Goal: Task Accomplishment & Management: Manage account settings

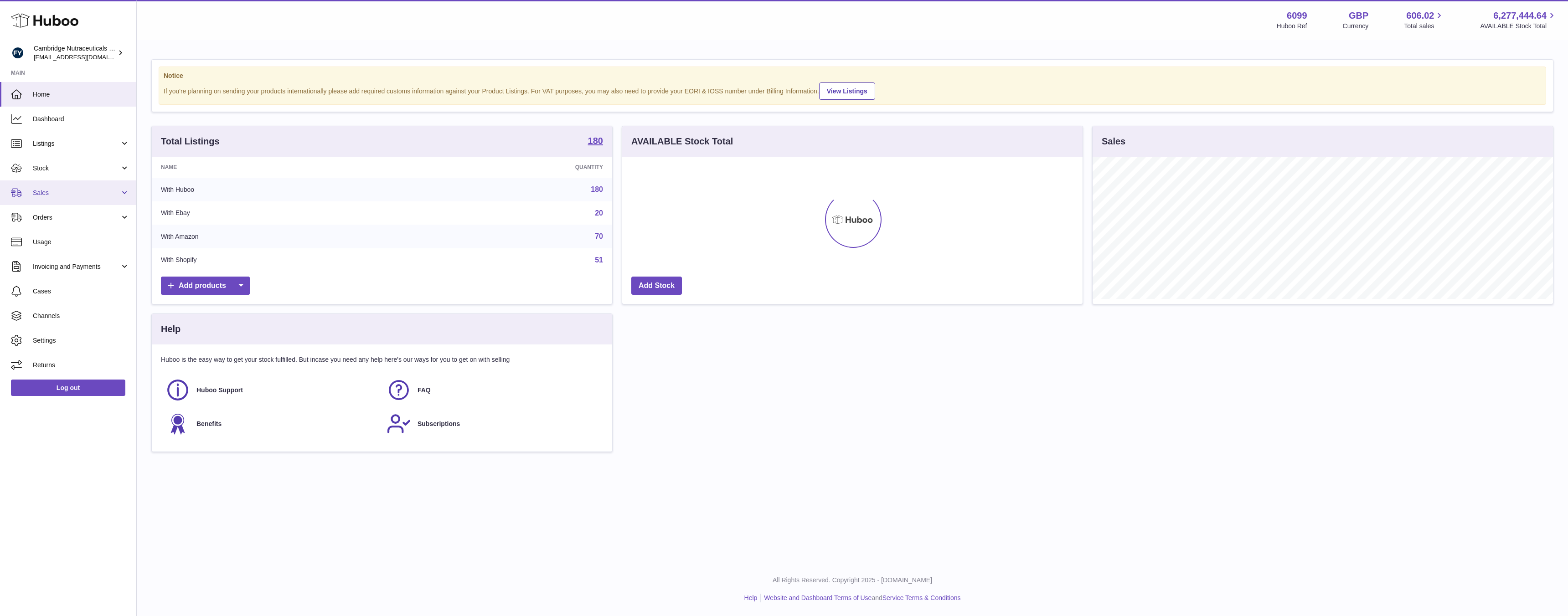
scroll to position [142, 461]
click at [51, 213] on span "Orders" at bounding box center [76, 218] width 87 height 9
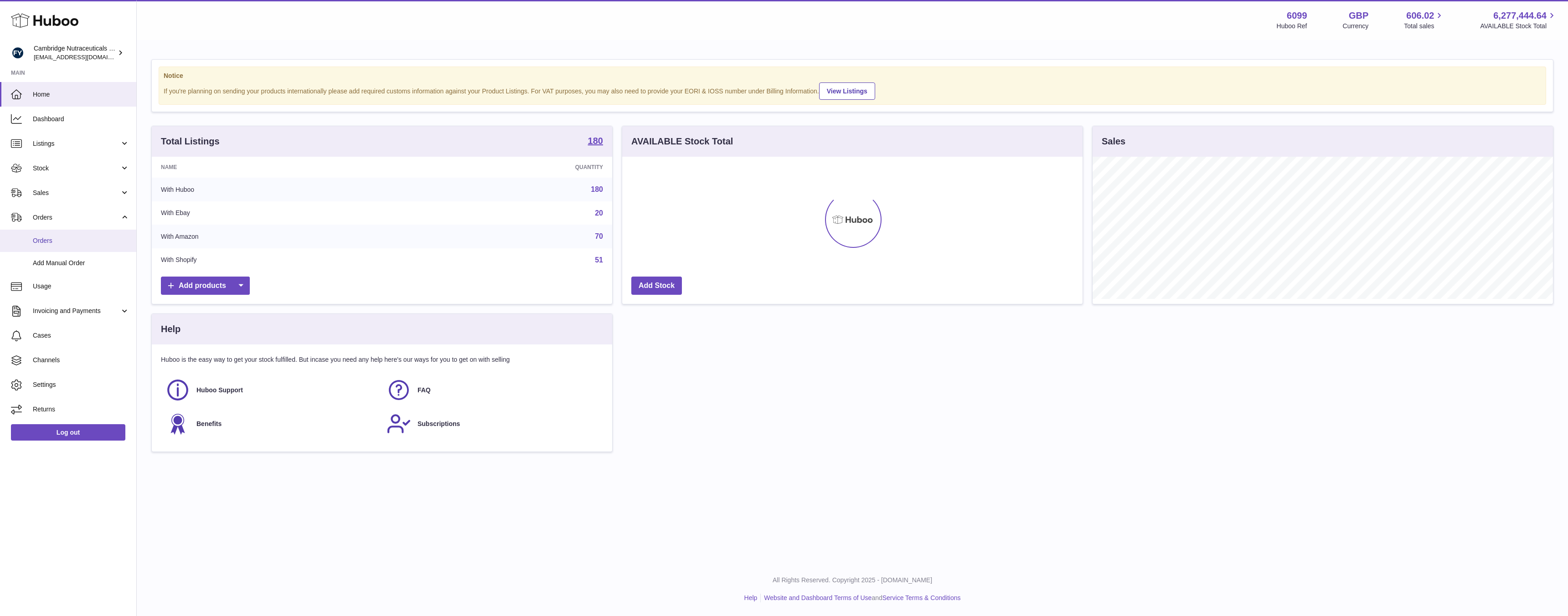
click at [43, 242] on span "Orders" at bounding box center [81, 241] width 97 height 9
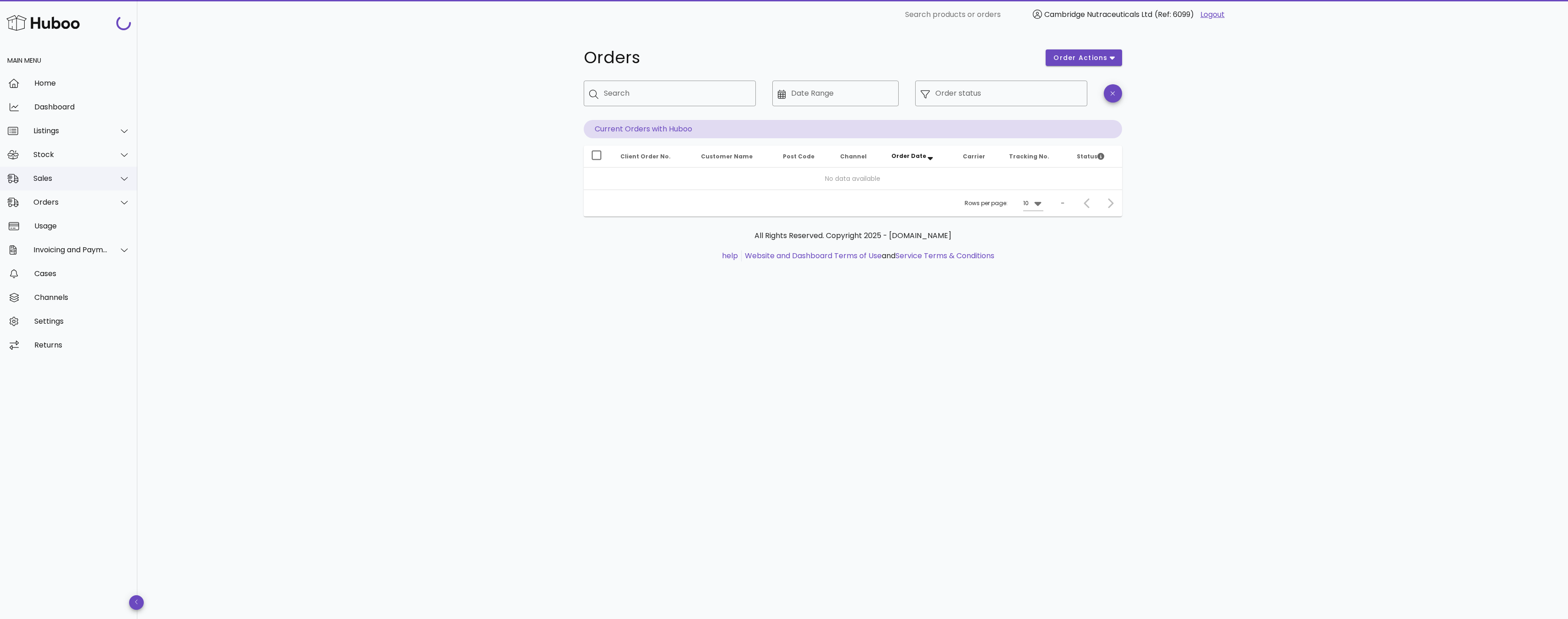
click at [54, 184] on div "Sales" at bounding box center [69, 178] width 137 height 24
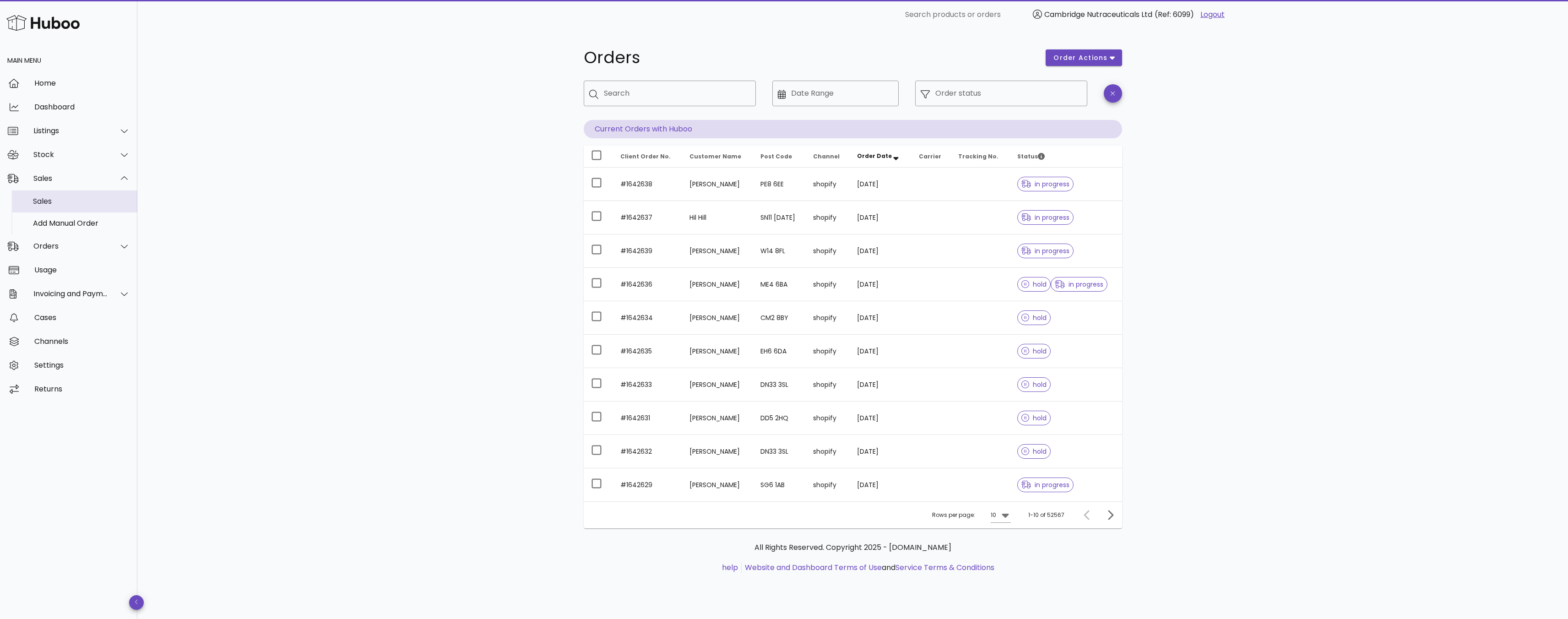
click at [46, 201] on div "Sales" at bounding box center [82, 201] width 97 height 9
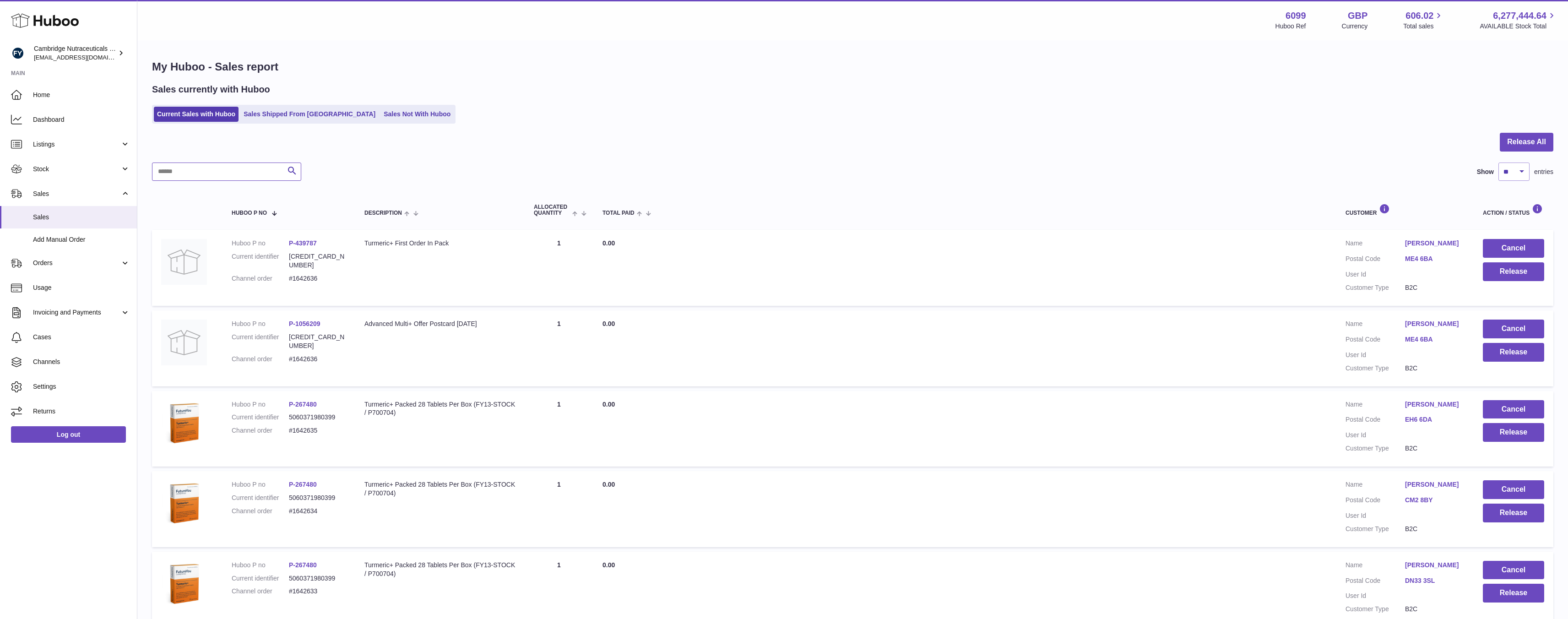
click at [206, 175] on input "text" at bounding box center [226, 171] width 149 height 18
paste input "*******"
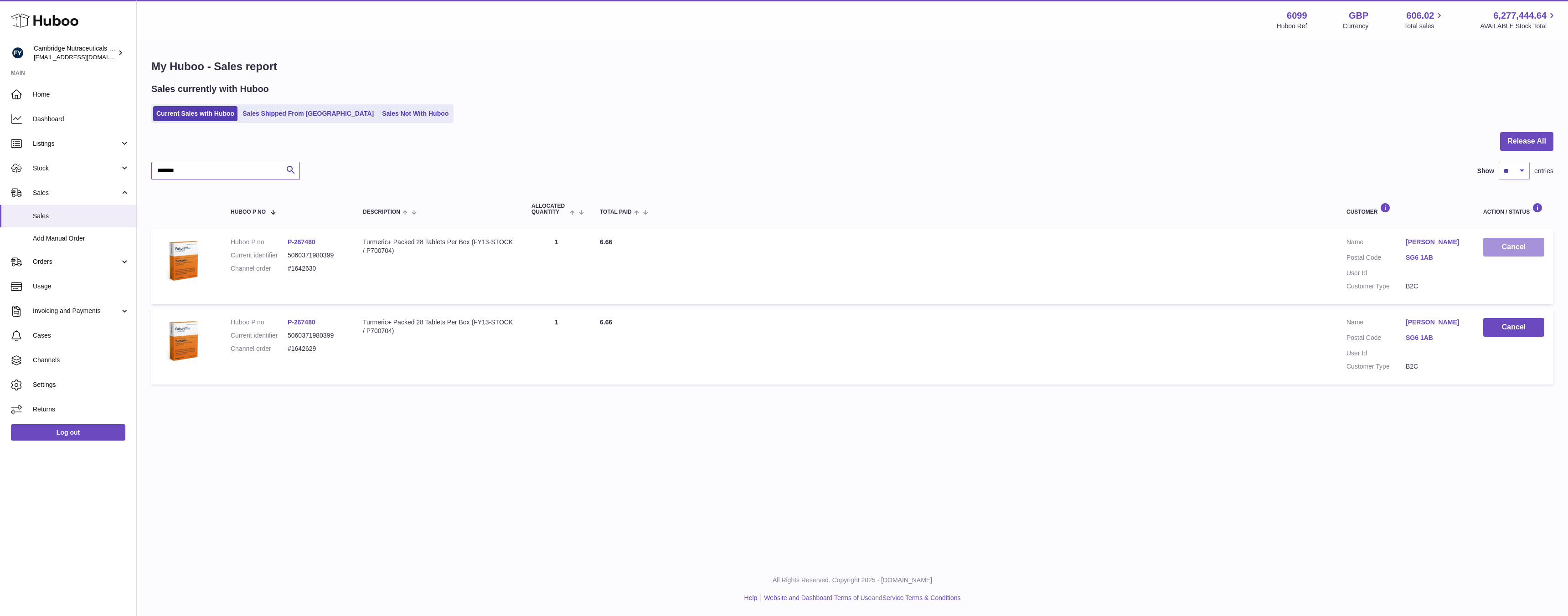
type input "*******"
click at [1502, 246] on button "Cancel" at bounding box center [1514, 247] width 61 height 19
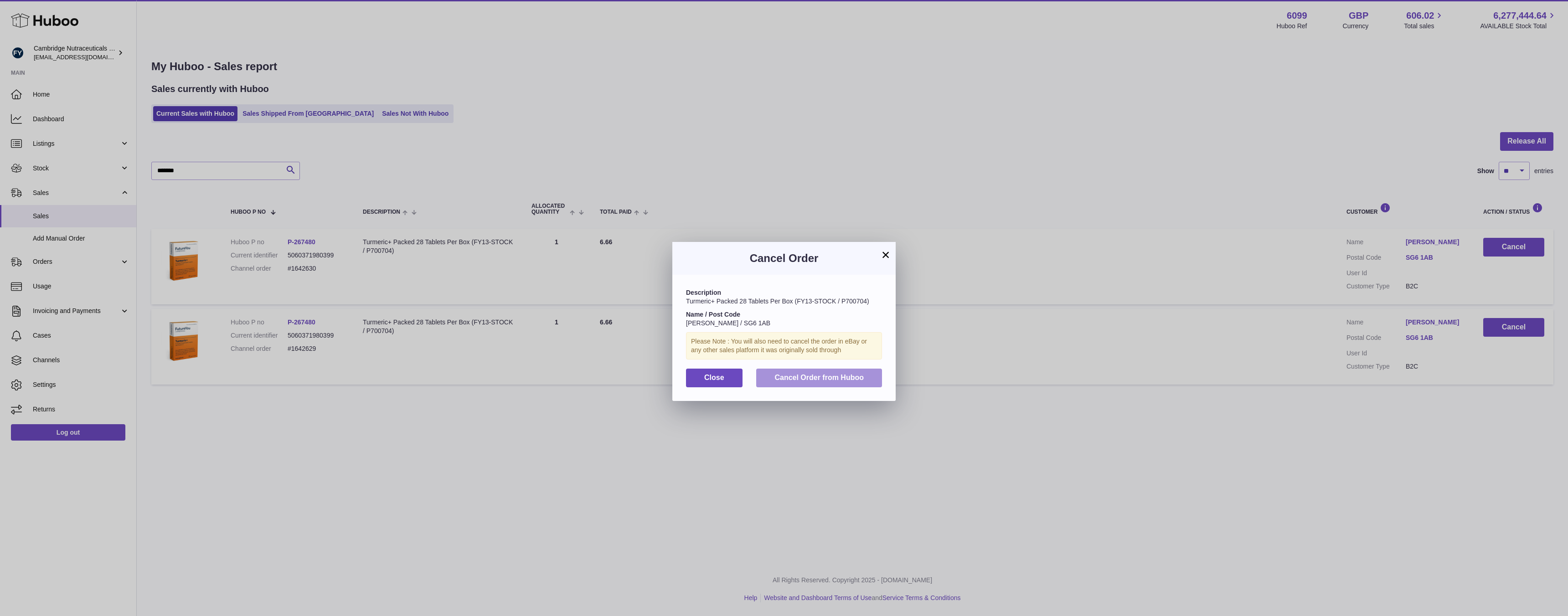
click at [834, 380] on span "Cancel Order from Huboo" at bounding box center [819, 377] width 89 height 7
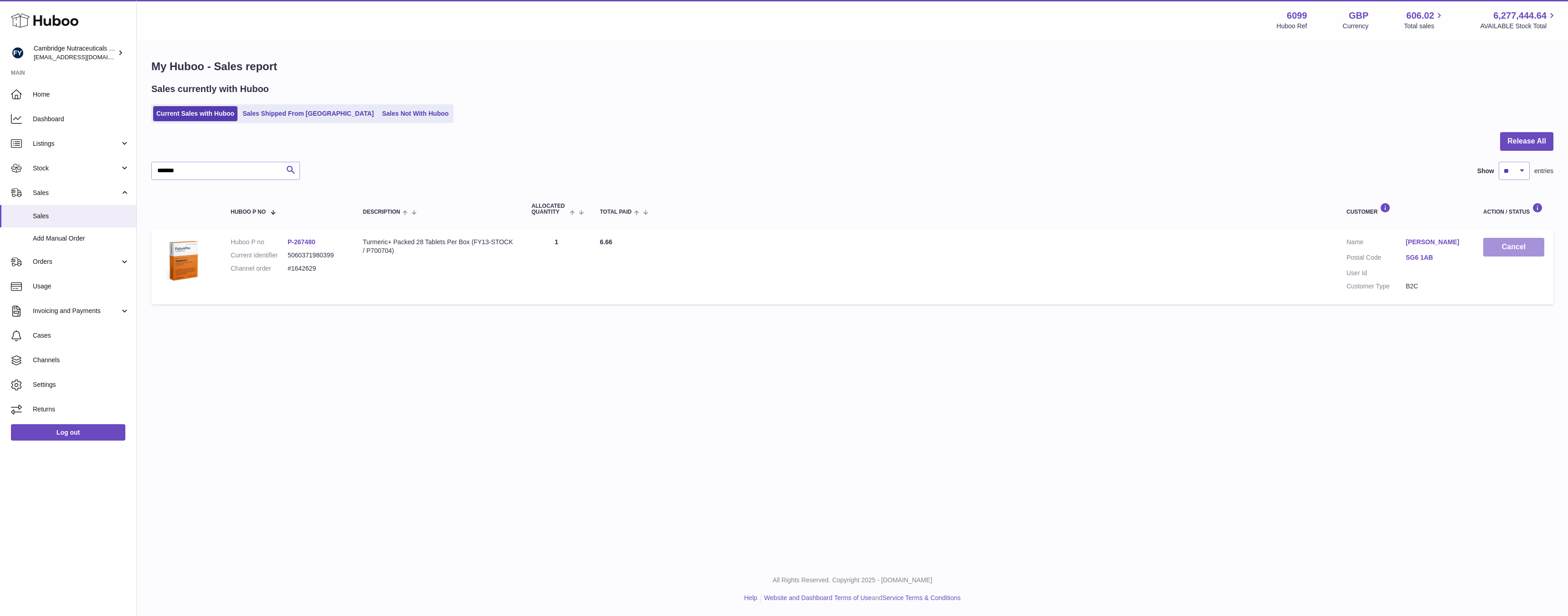
click at [1492, 246] on button "Cancel" at bounding box center [1514, 247] width 61 height 19
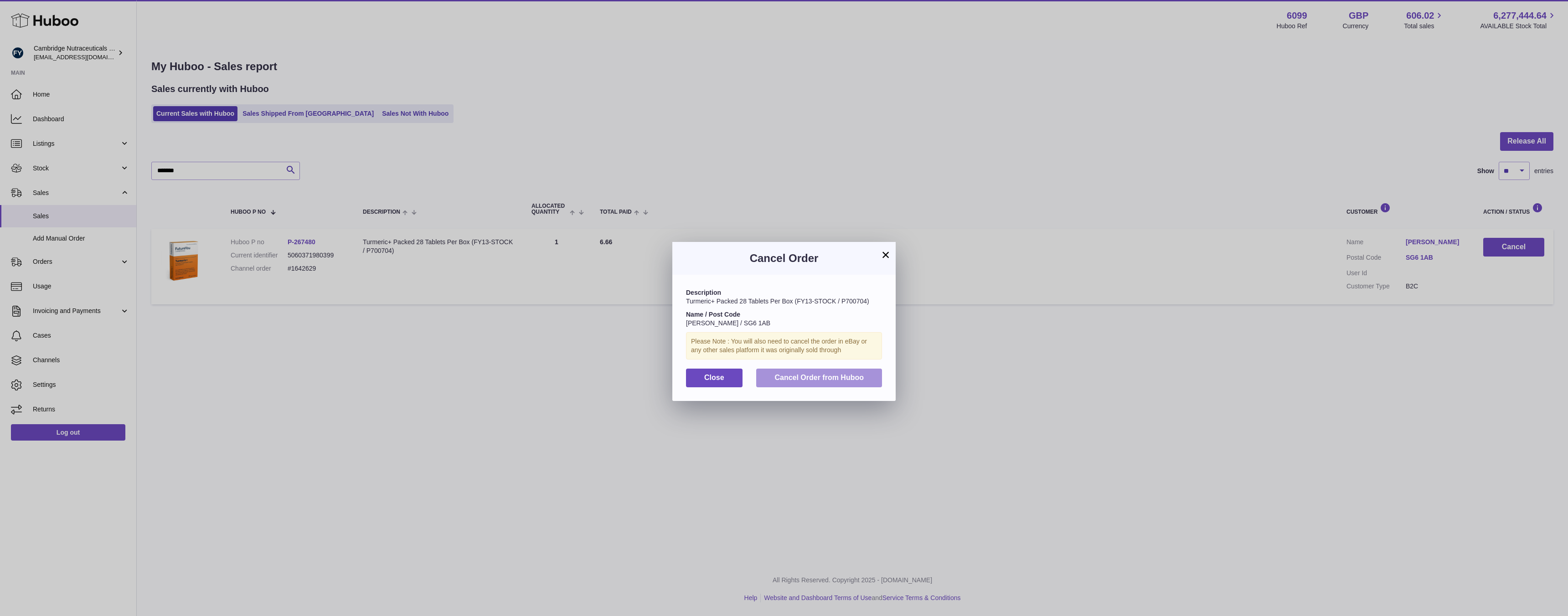
click at [829, 386] on button "Cancel Order from Huboo" at bounding box center [819, 378] width 126 height 19
